Goal: Register for event/course

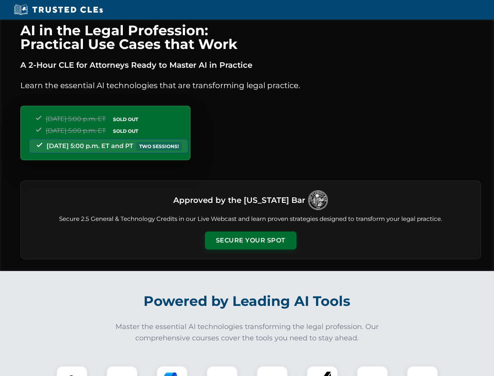
click at [250, 240] on button "Secure Your Spot" at bounding box center [251, 240] width 92 height 18
click at [72, 370] on img at bounding box center [72, 381] width 23 height 23
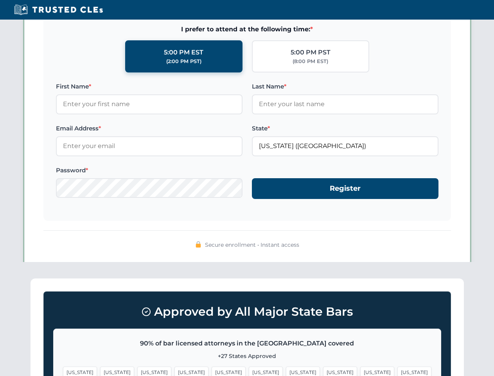
click at [286, 370] on span "[US_STATE]" at bounding box center [303, 371] width 34 height 11
click at [360, 370] on span "[US_STATE]" at bounding box center [377, 371] width 34 height 11
